Goal: Transaction & Acquisition: Purchase product/service

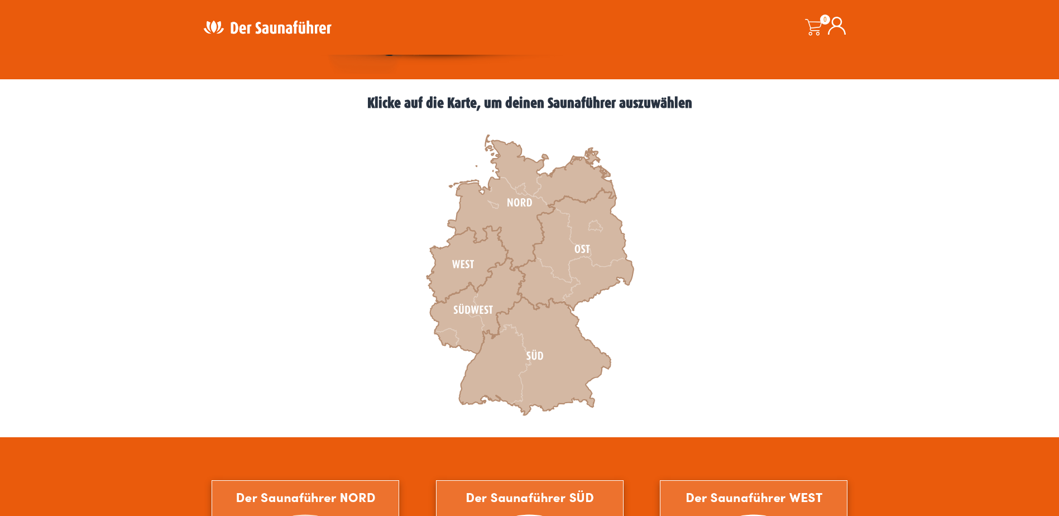
scroll to position [279, 0]
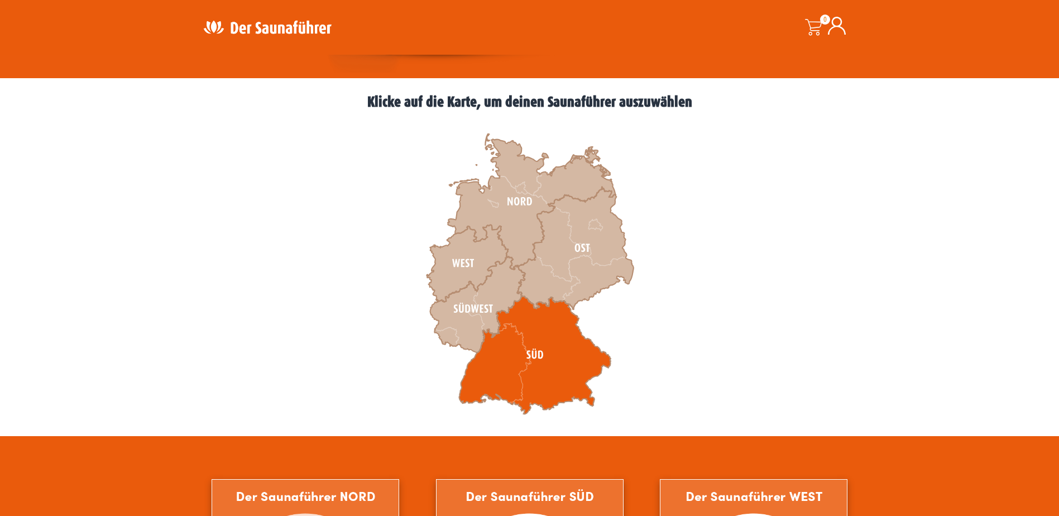
click at [543, 356] on icon at bounding box center [535, 355] width 152 height 118
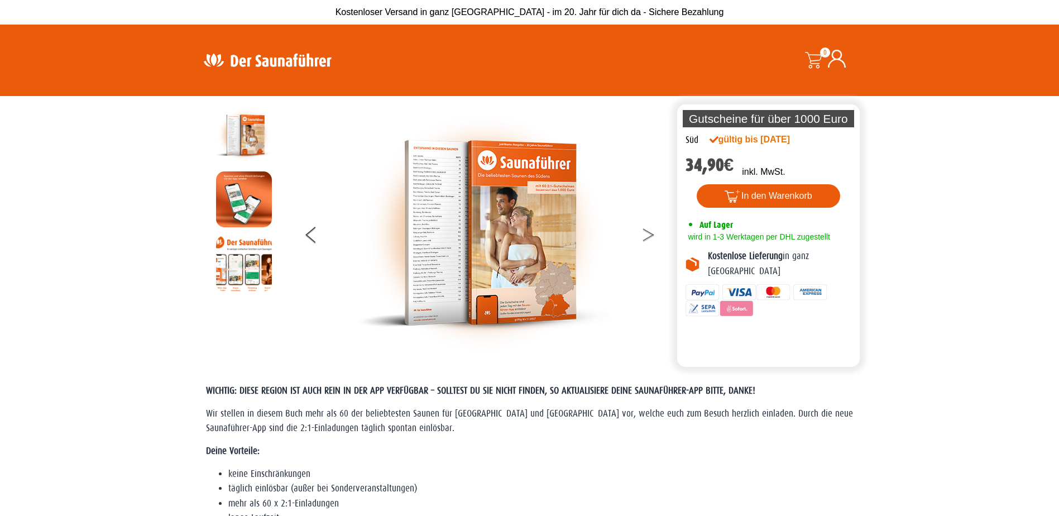
click at [651, 238] on button at bounding box center [656, 237] width 28 height 28
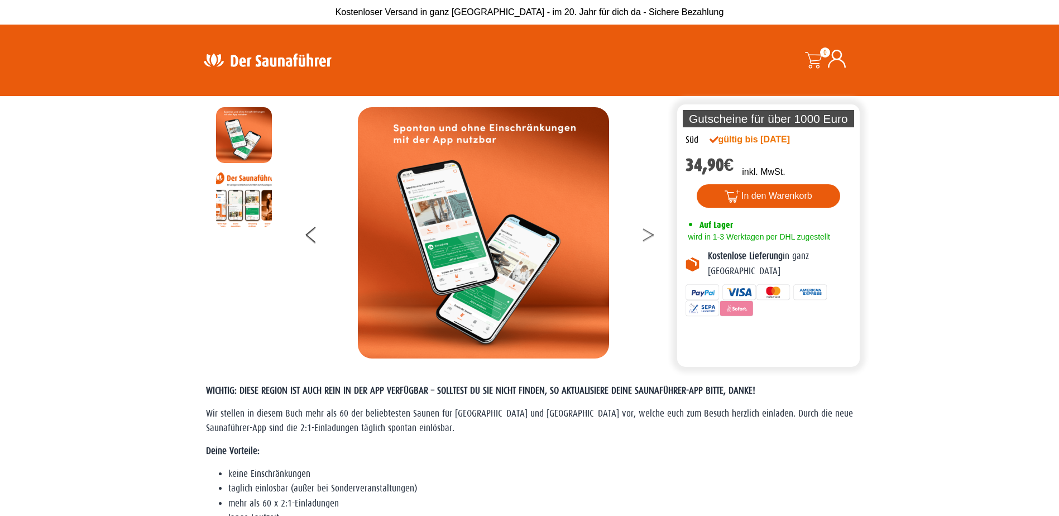
click at [651, 238] on button at bounding box center [656, 237] width 28 height 28
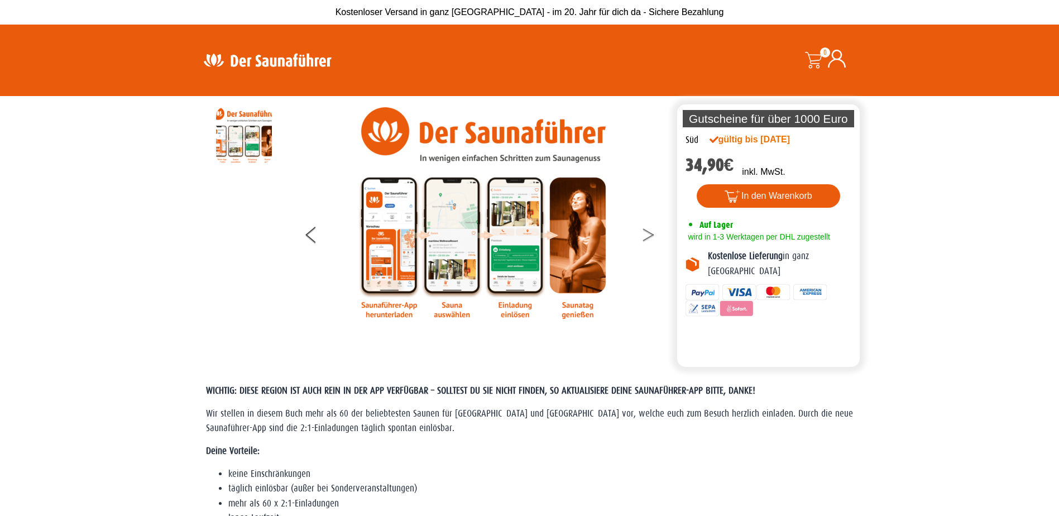
click at [650, 238] on button at bounding box center [656, 237] width 28 height 28
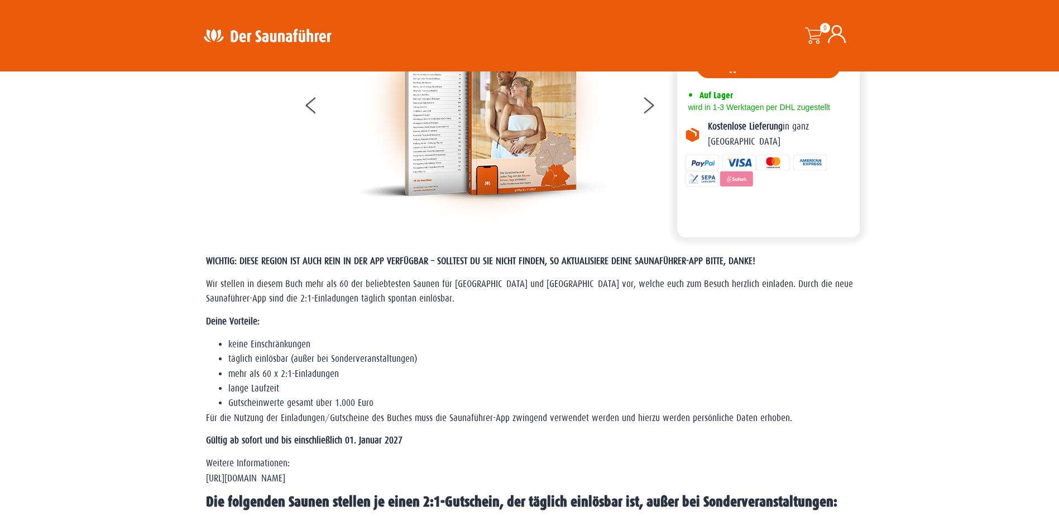
scroll to position [168, 0]
